Goal: Task Accomplishment & Management: Manage account settings

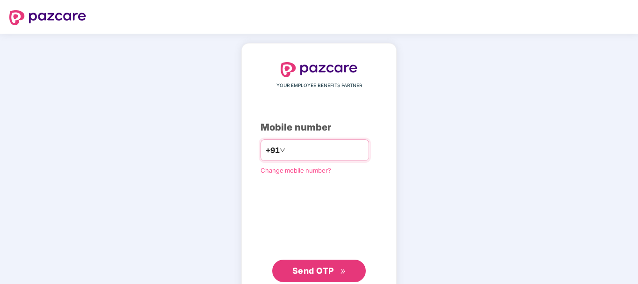
click at [319, 152] on input "number" at bounding box center [325, 150] width 77 height 15
type input "**********"
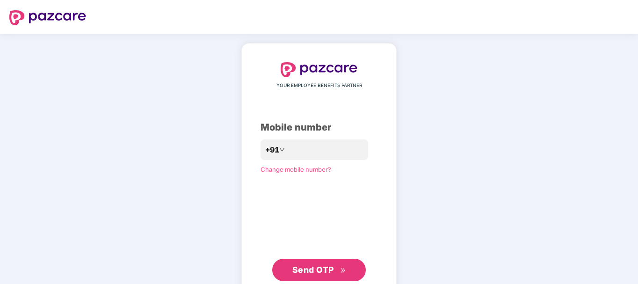
click at [324, 266] on span "Send OTP" at bounding box center [313, 270] width 42 height 10
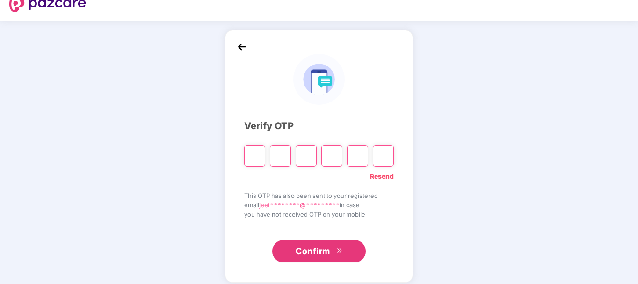
scroll to position [21, 0]
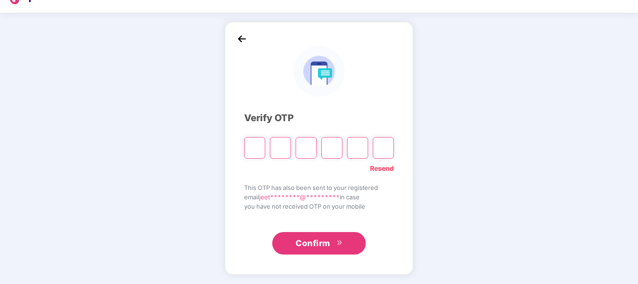
click at [380, 168] on link "Resend" at bounding box center [382, 168] width 24 height 10
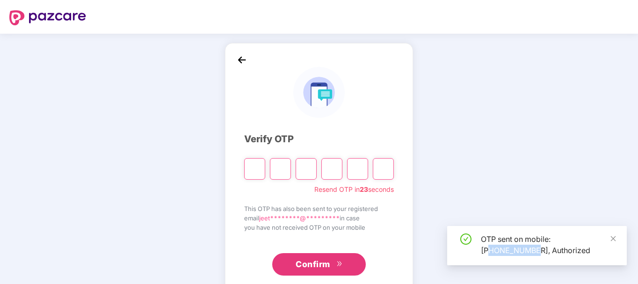
drag, startPoint x: 491, startPoint y: 249, endPoint x: 538, endPoint y: 255, distance: 48.1
click at [538, 255] on div "OTP sent on mobile: [PHONE_NUMBER], Authorized" at bounding box center [548, 244] width 135 height 22
click at [523, 150] on div "Verify OTP Resend OTP in 22 seconds This OTP has also been sent to your registe…" at bounding box center [319, 169] width 638 height 271
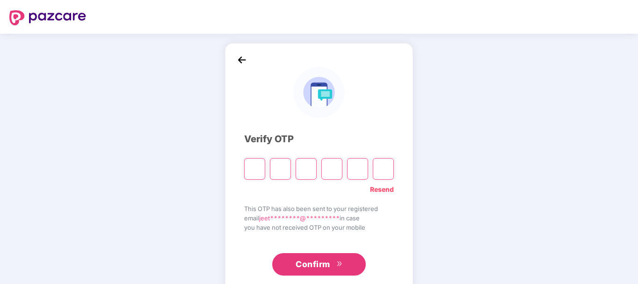
click at [258, 168] on input "Please enter verification code. Digit 1" at bounding box center [254, 169] width 21 height 22
click at [253, 166] on input "Please enter verification code. Digit 1" at bounding box center [254, 169] width 21 height 22
